Goal: Task Accomplishment & Management: Use online tool/utility

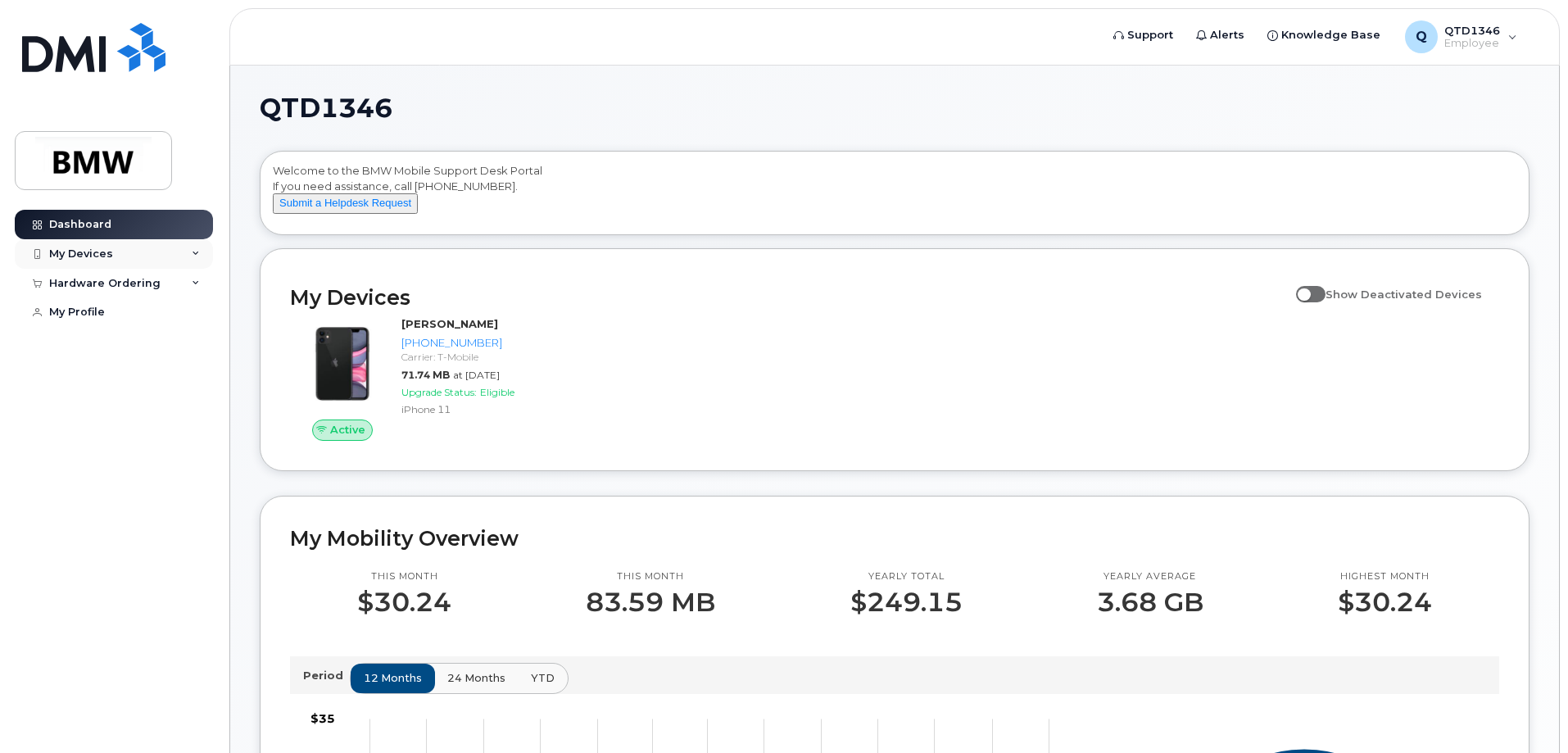
click at [98, 251] on div "My Devices" at bounding box center [81, 254] width 64 height 13
click at [1508, 38] on div "Q QTD1346 Employee" at bounding box center [1461, 37] width 135 height 33
click at [1139, 179] on div "Welcome to the BMW Mobile Support Desk Portal If you need assistance, call 800-…" at bounding box center [894, 196] width 1243 height 66
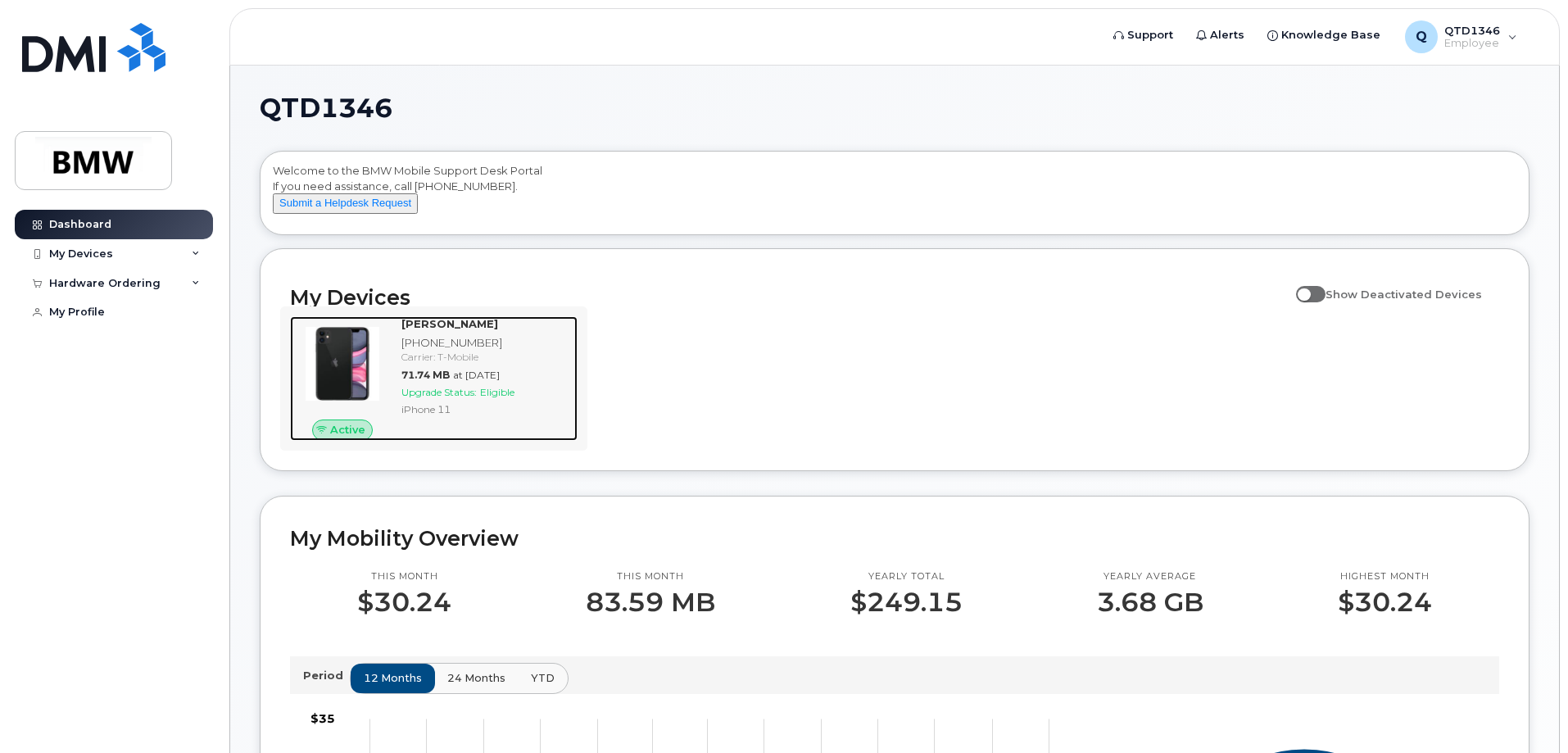
click at [488, 363] on div "Carrier: T-Mobile" at bounding box center [485, 356] width 170 height 14
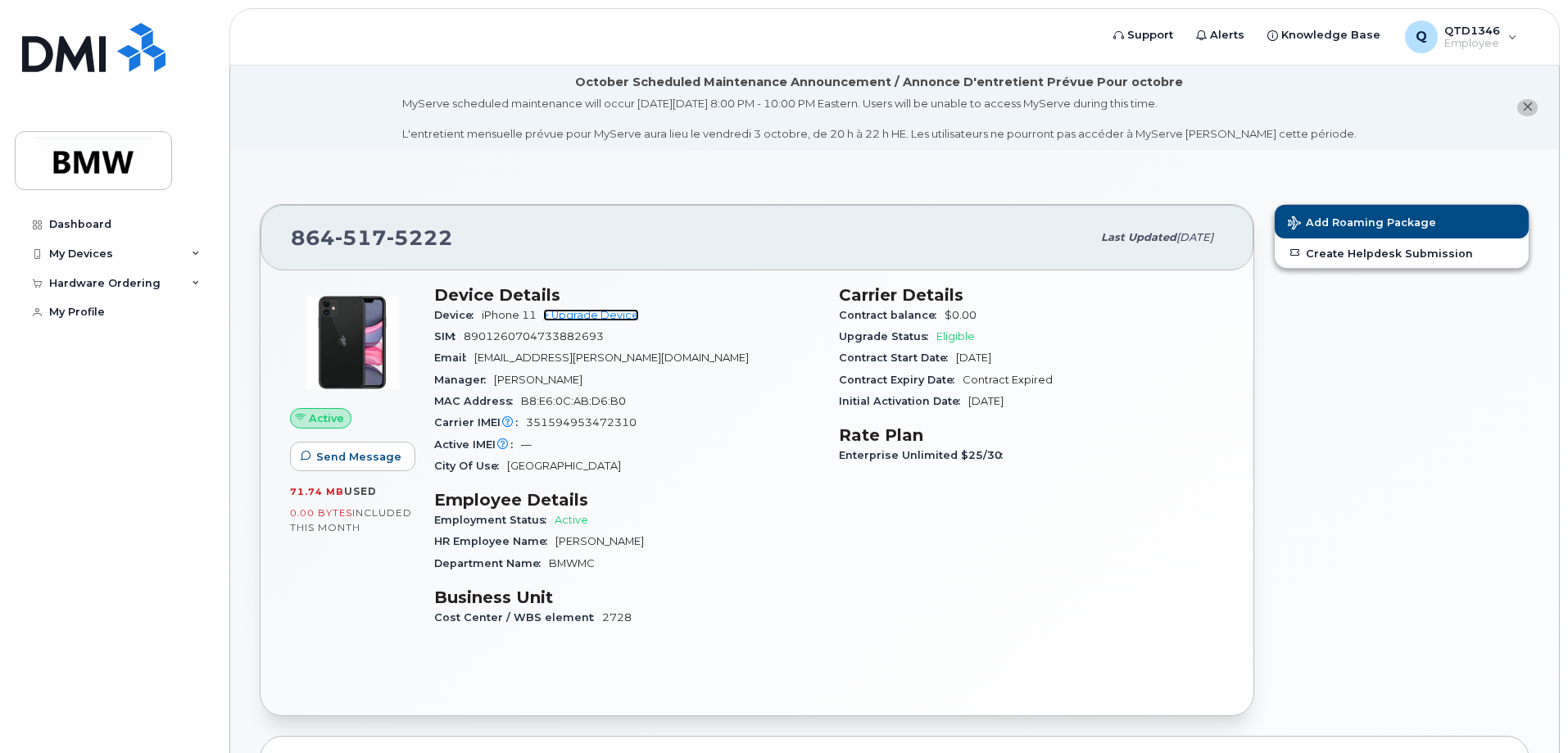
click at [619, 316] on link "+ Upgrade Device" at bounding box center [591, 315] width 96 height 12
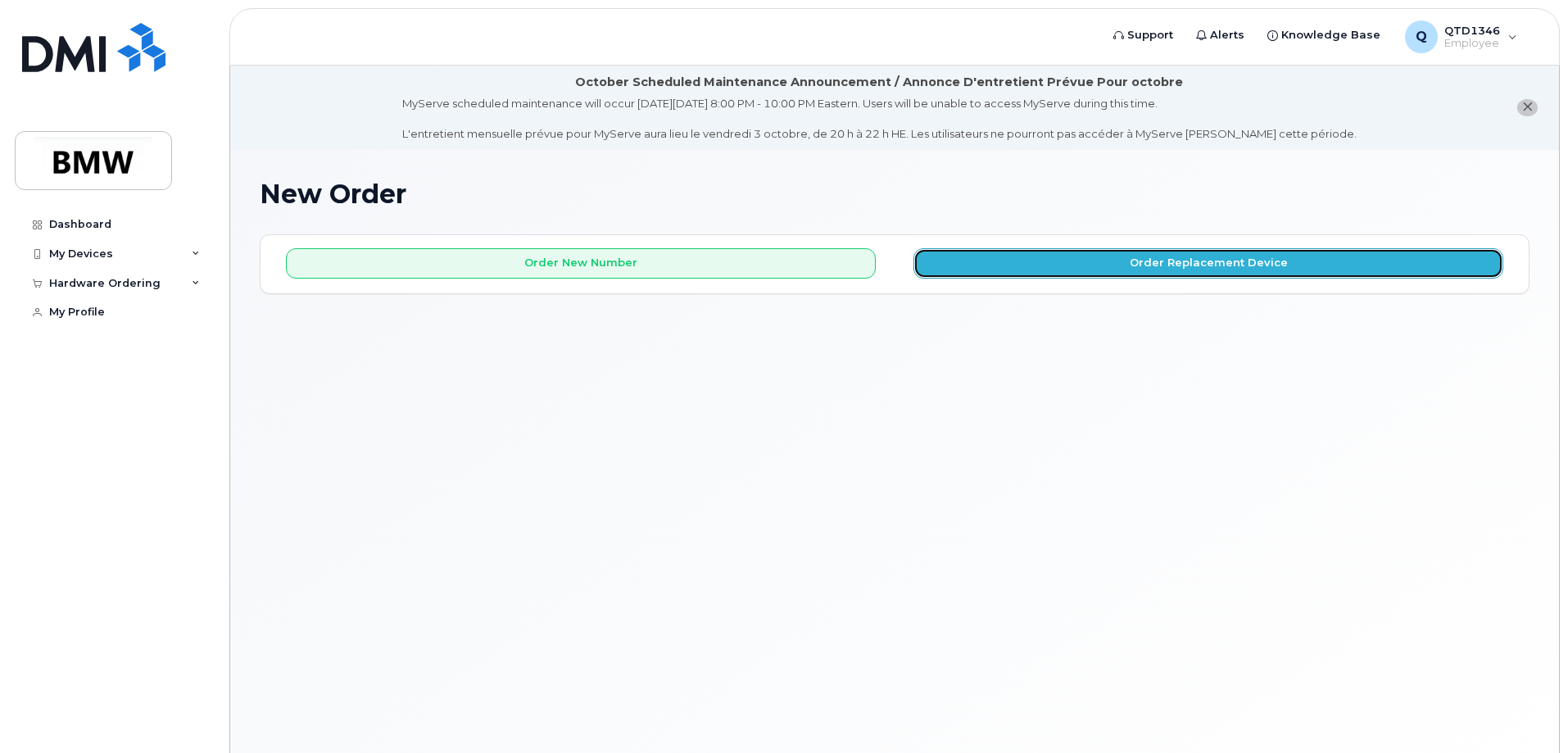
click at [1302, 264] on button "Order Replacement Device" at bounding box center [1208, 263] width 590 height 30
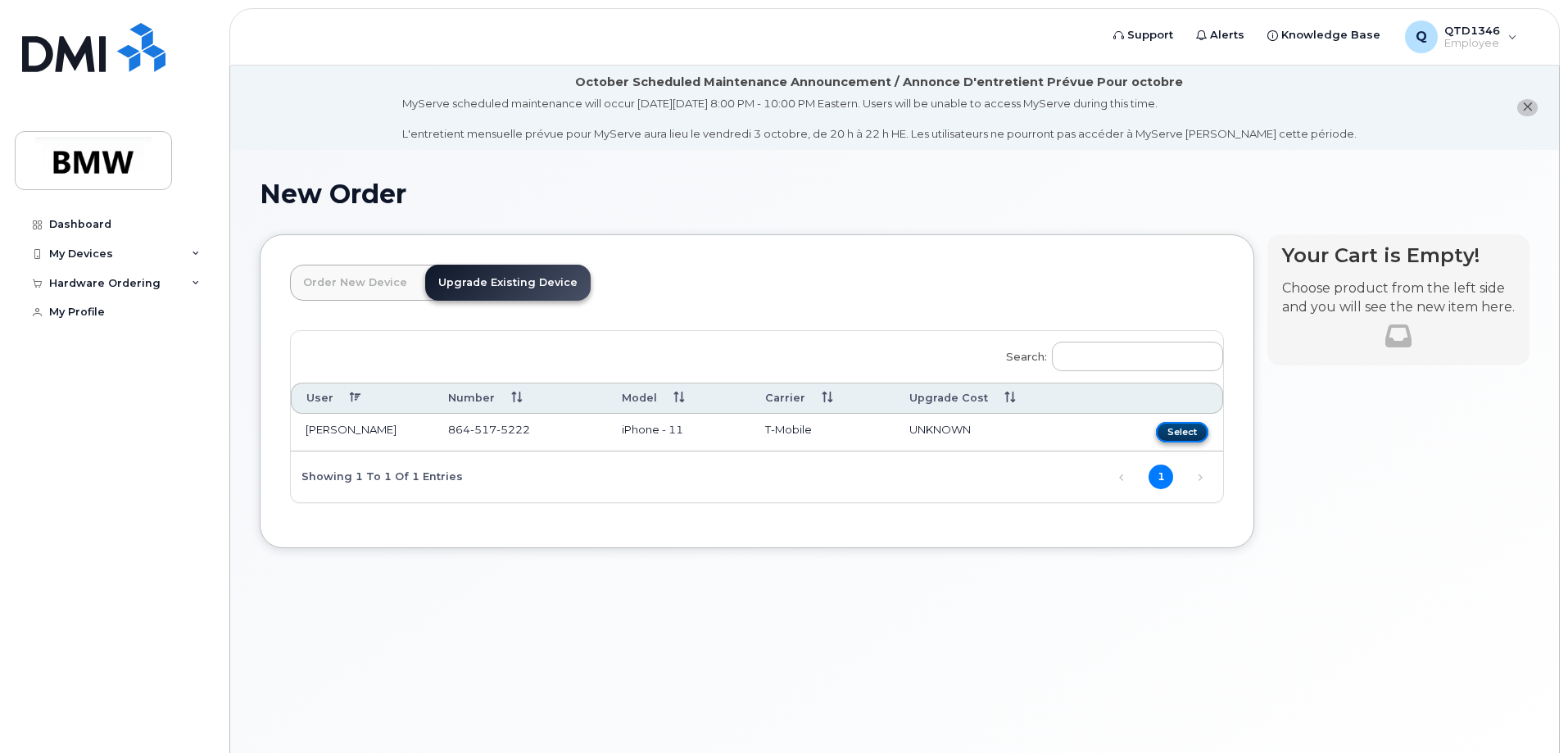
click at [1186, 432] on button "Select" at bounding box center [1182, 432] width 53 height 21
